Goal: Find specific page/section: Find specific page/section

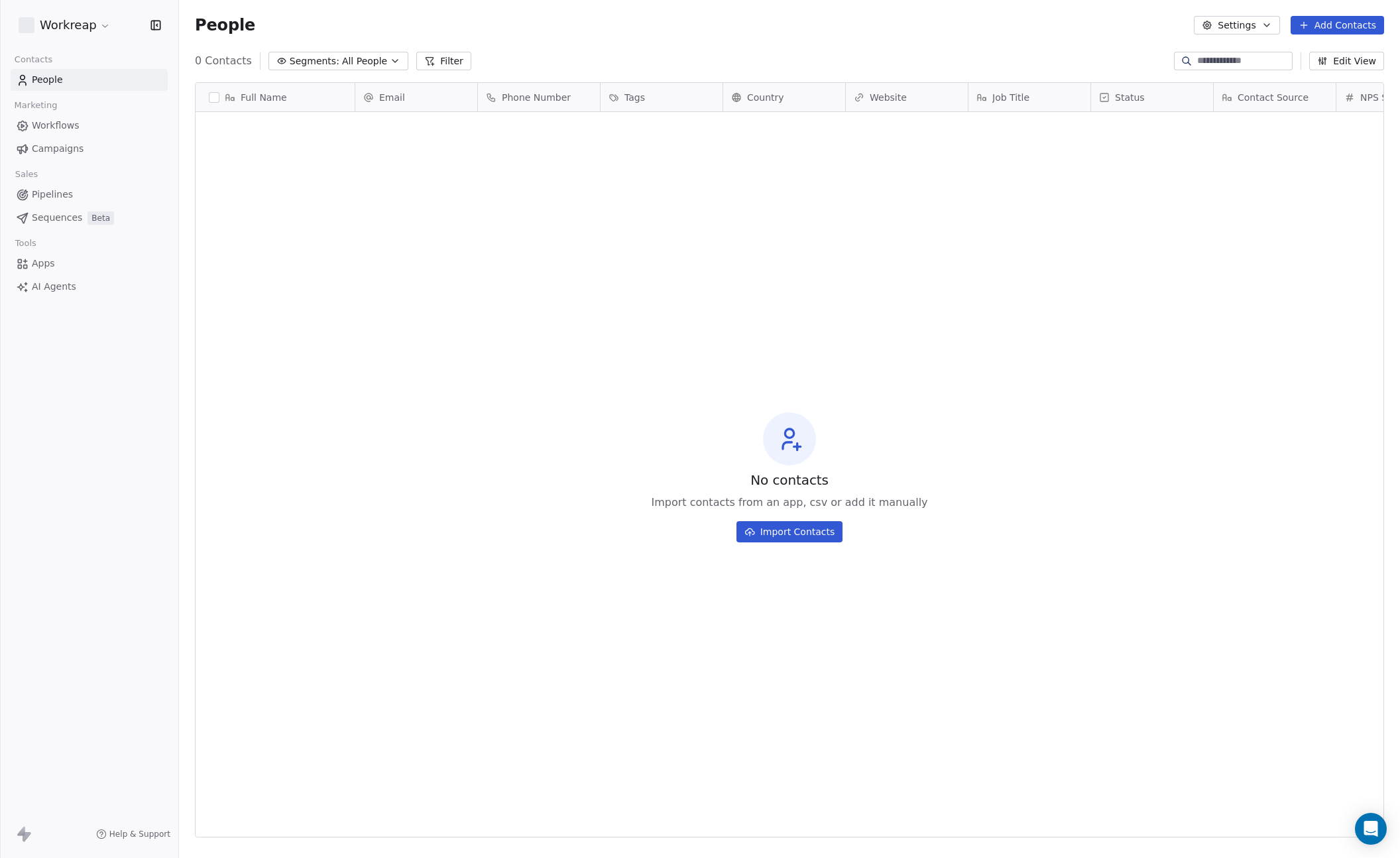
scroll to position [744, 1211]
click at [105, 30] on html "**********" at bounding box center [700, 429] width 1400 height 858
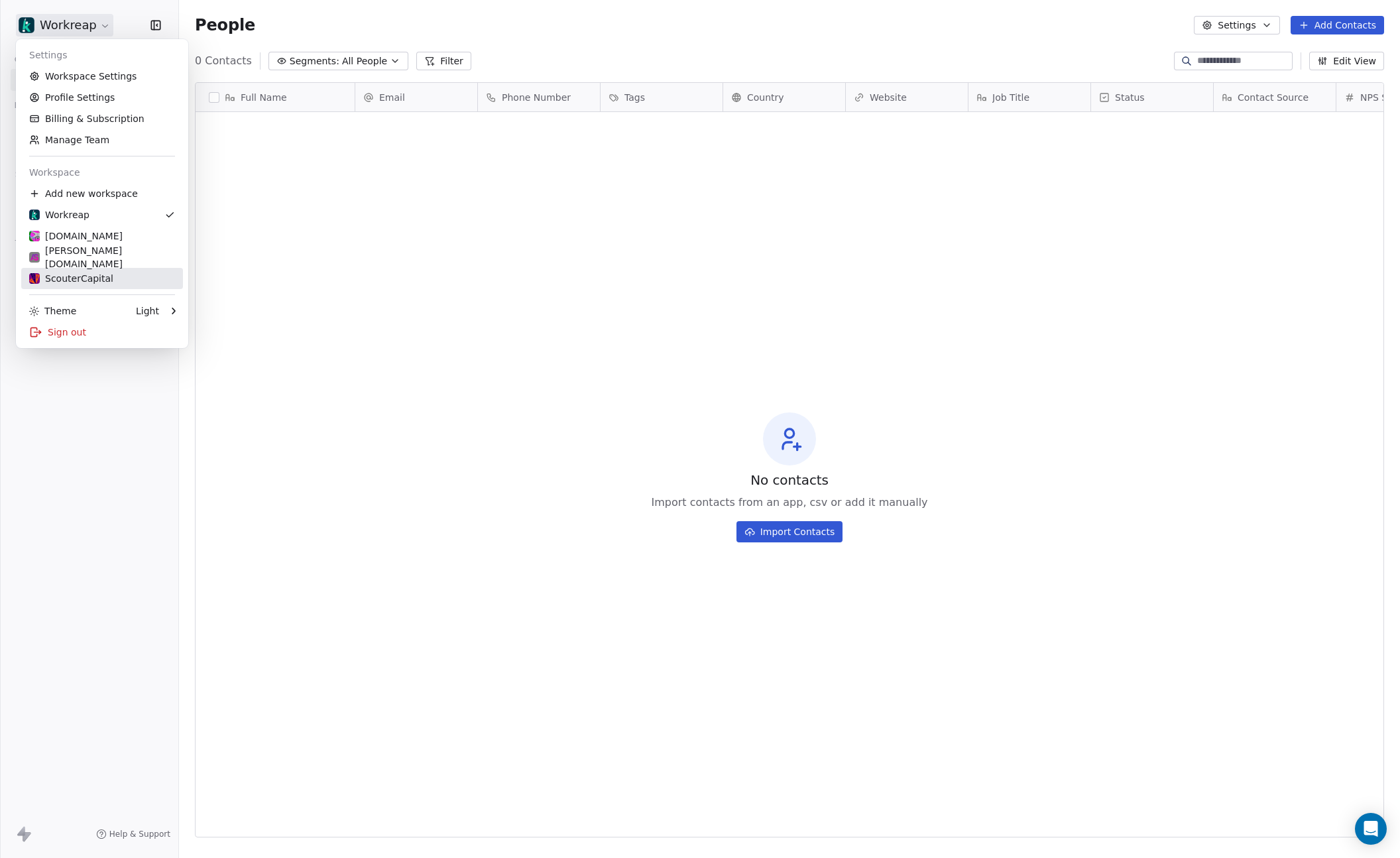
click at [83, 277] on div "ScouterCapital" at bounding box center [71, 278] width 84 height 13
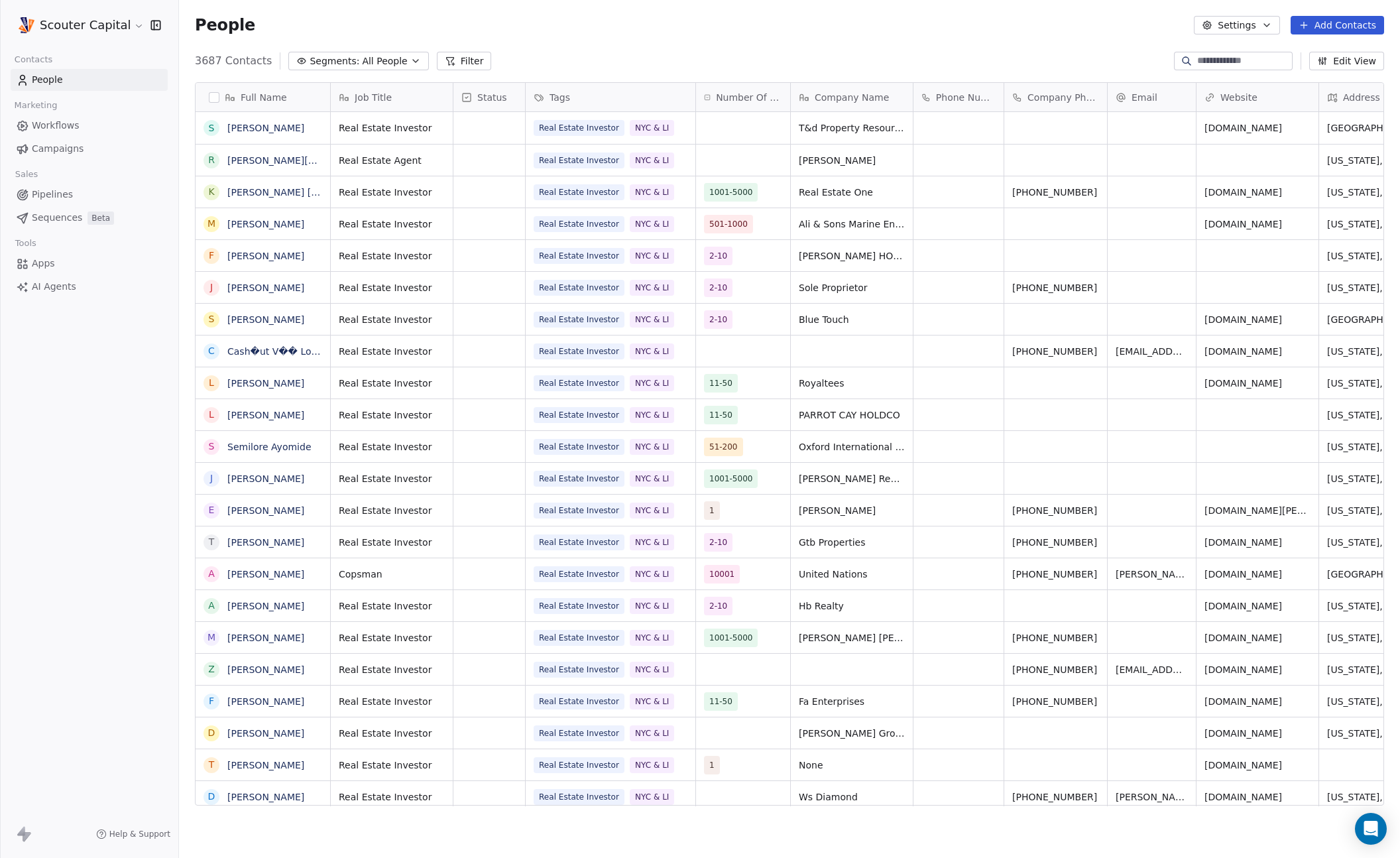
click at [1138, 94] on span "Email" at bounding box center [1144, 97] width 26 height 13
click at [1041, 33] on html "Scouter Capital Contacts People Marketing Workflows Campaigns Sales Pipelines S…" at bounding box center [700, 429] width 1400 height 858
click at [1186, 104] on div "Email" at bounding box center [1151, 97] width 88 height 28
click at [1186, 104] on html "Scouter Capital Contacts People Marketing Workflows Campaigns Sales Pipelines S…" at bounding box center [700, 429] width 1400 height 858
click at [1115, 100] on icon at bounding box center [1121, 98] width 11 height 11
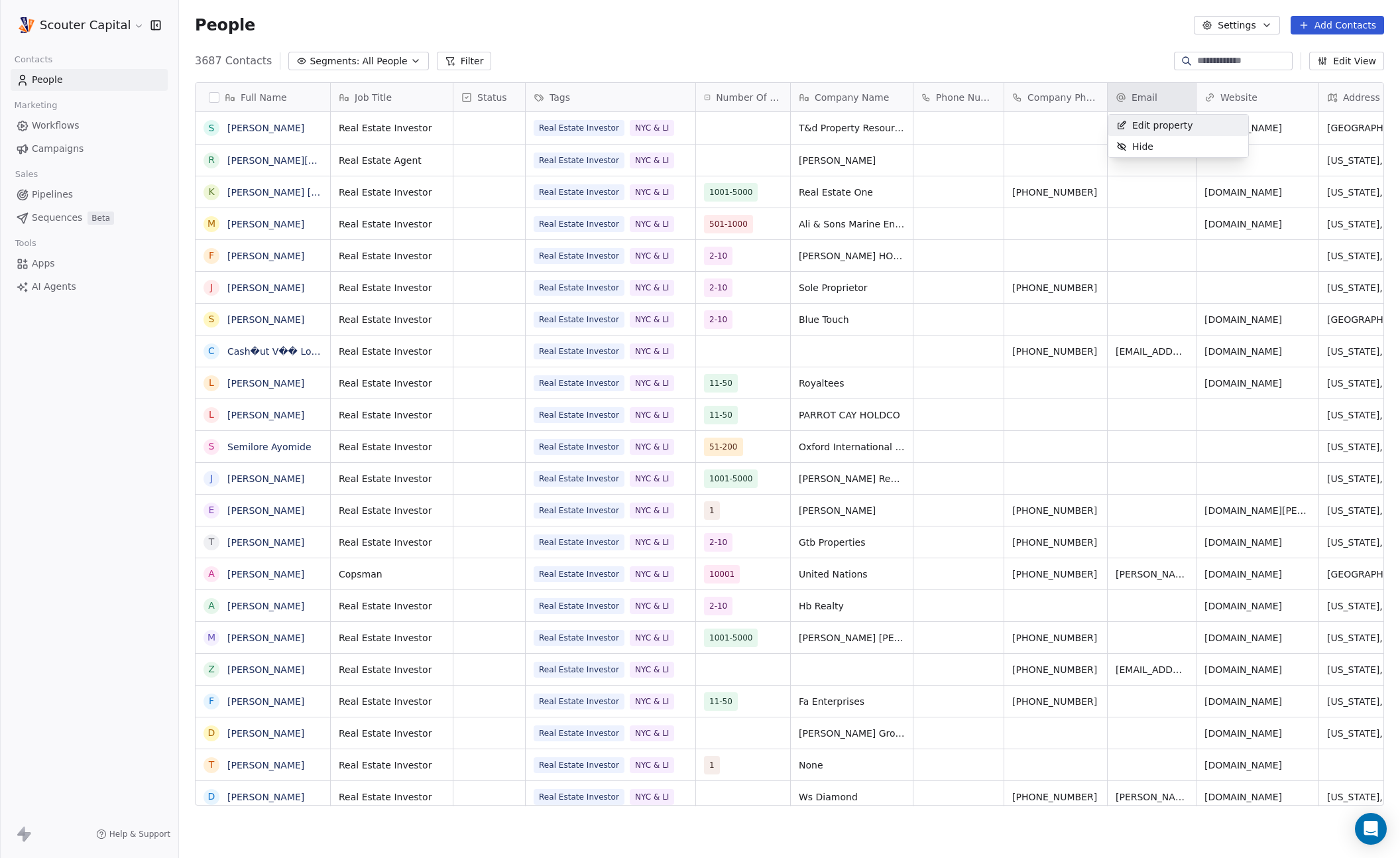
click at [1115, 100] on html "Scouter Capital Contacts People Marketing Workflows Campaigns Sales Pipelines S…" at bounding box center [700, 429] width 1400 height 858
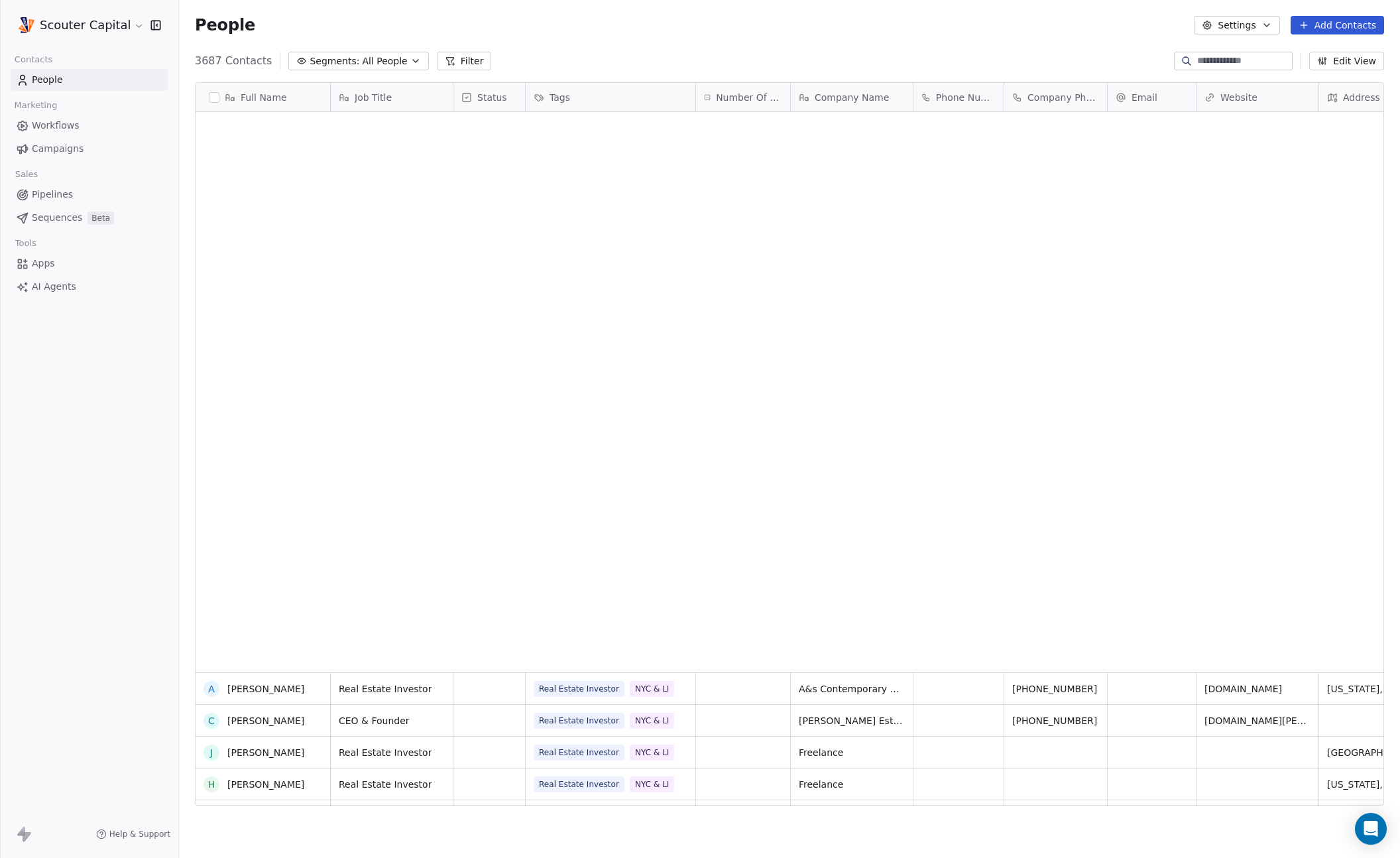
scroll to position [1680, 0]
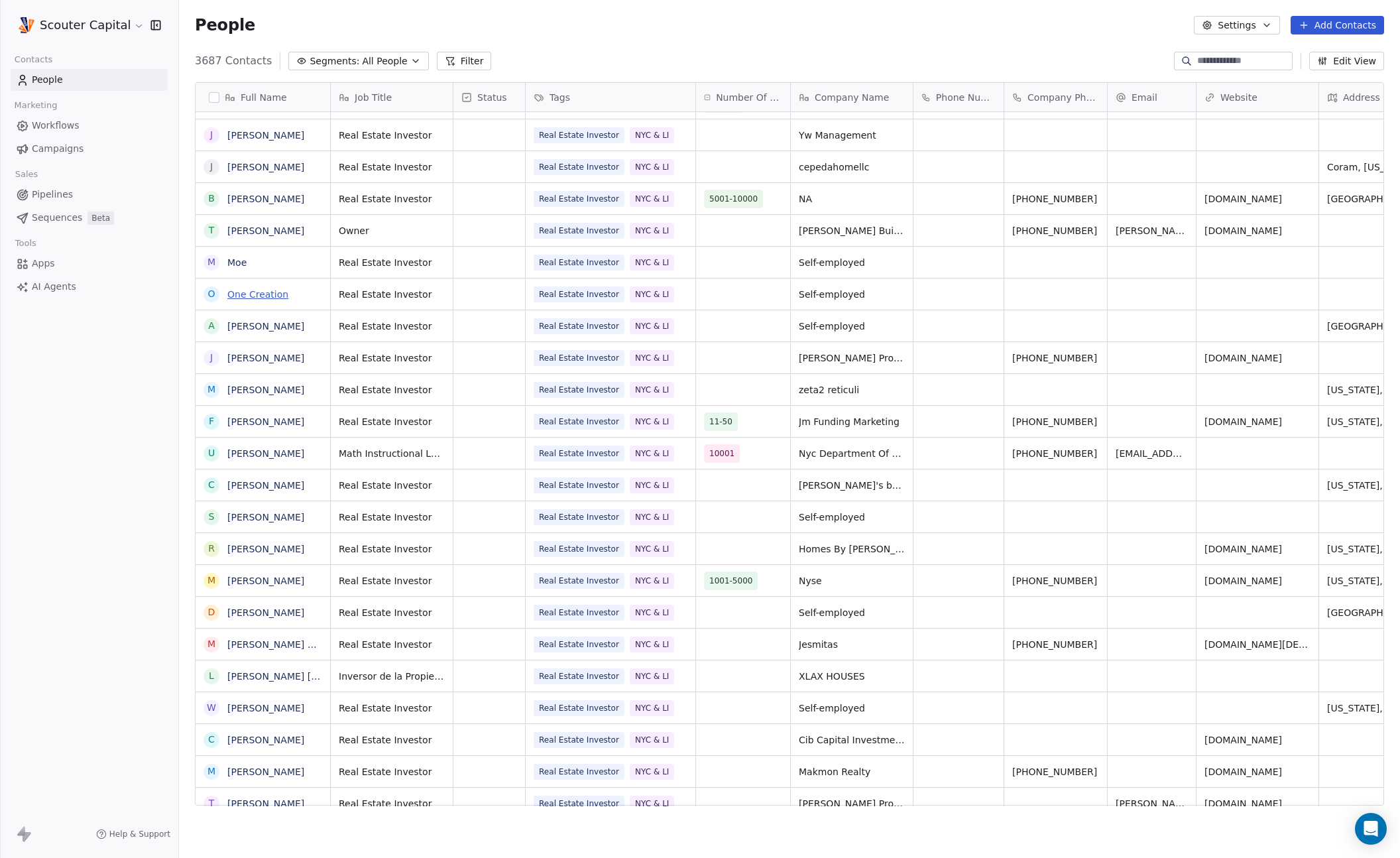
click at [274, 294] on link "One Creation" at bounding box center [257, 295] width 61 height 11
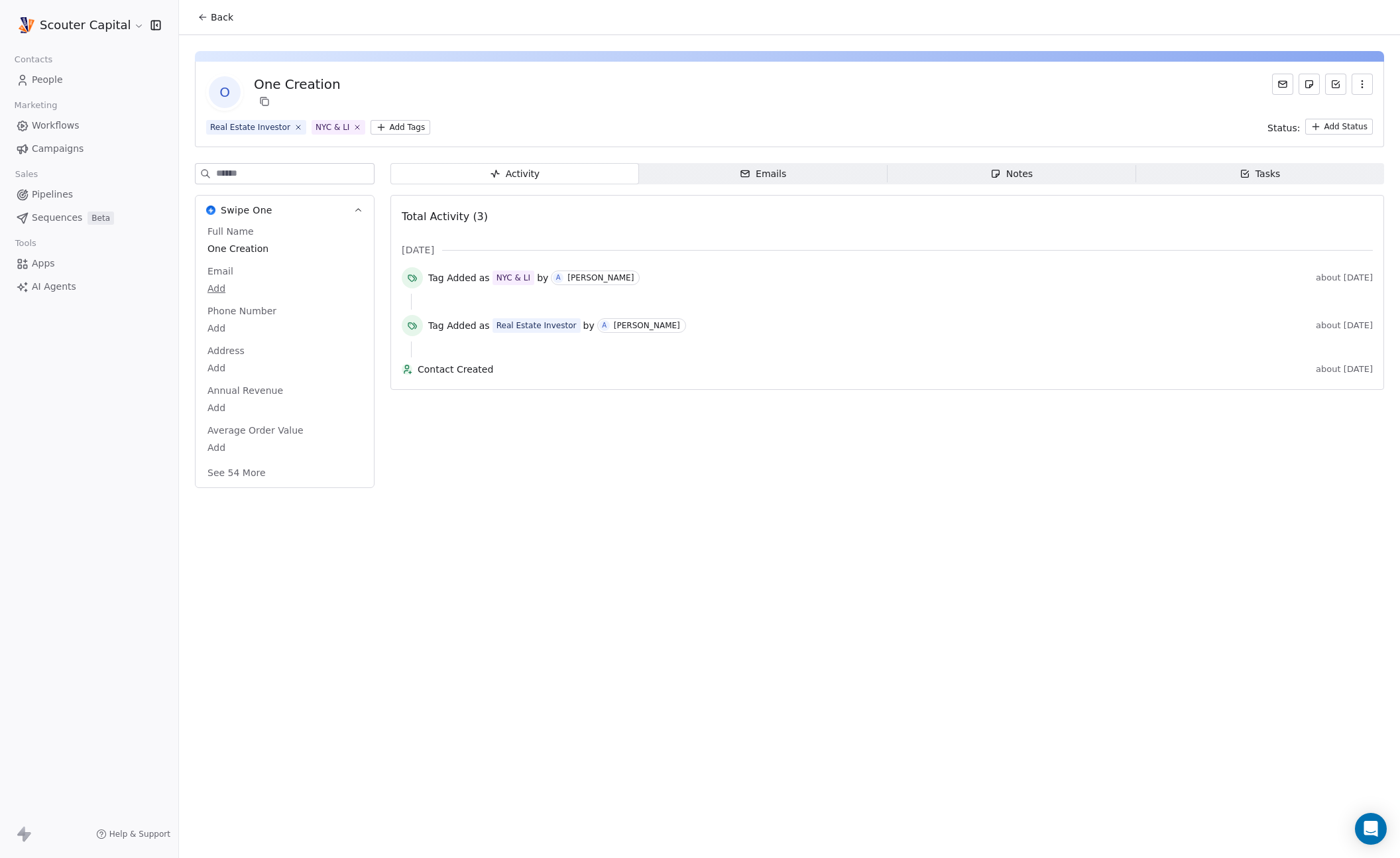
click at [713, 173] on span "Emails Emails" at bounding box center [763, 174] width 248 height 21
